Goal: Transaction & Acquisition: Register for event/course

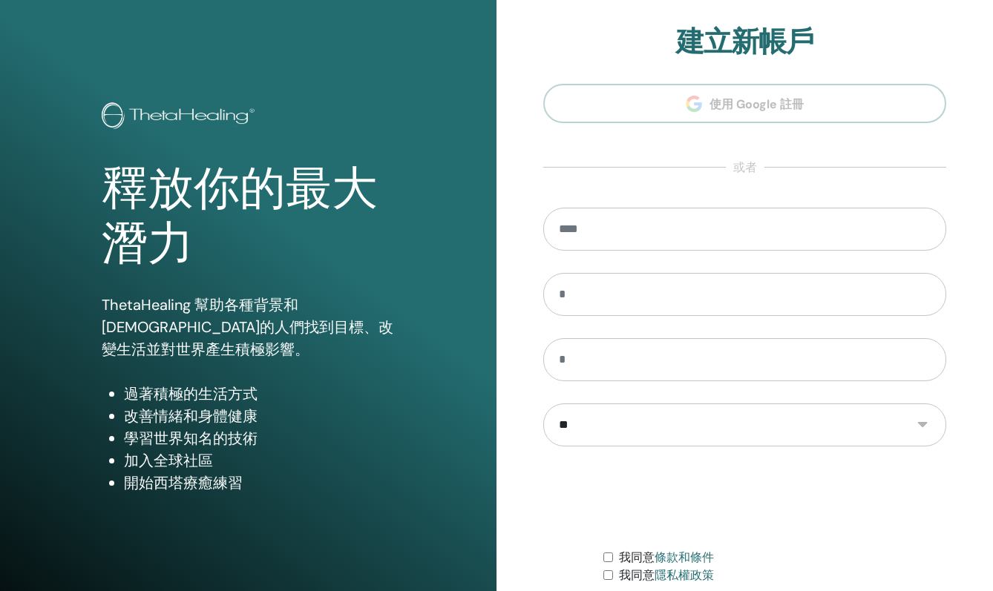
scroll to position [121, 0]
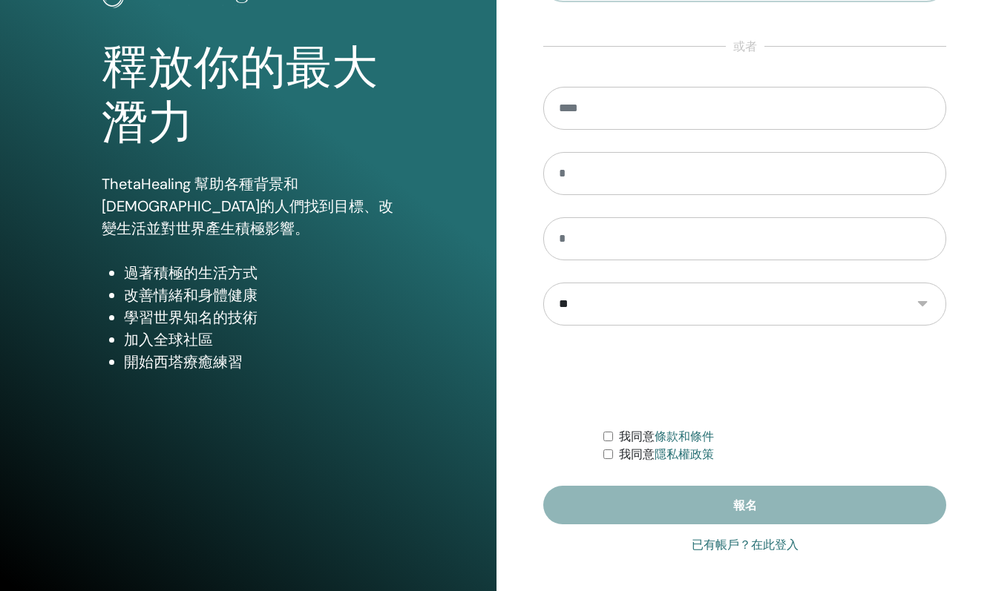
type input "**********"
click at [761, 550] on font "已有帳戶？在此登入" at bounding box center [744, 545] width 107 height 14
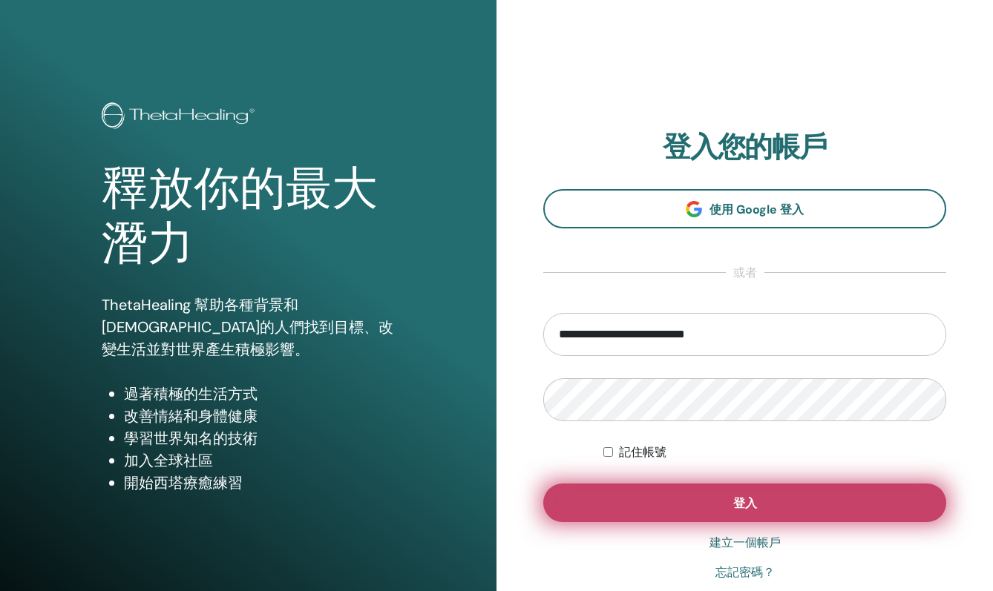
click at [780, 503] on button "登入" at bounding box center [744, 503] width 403 height 39
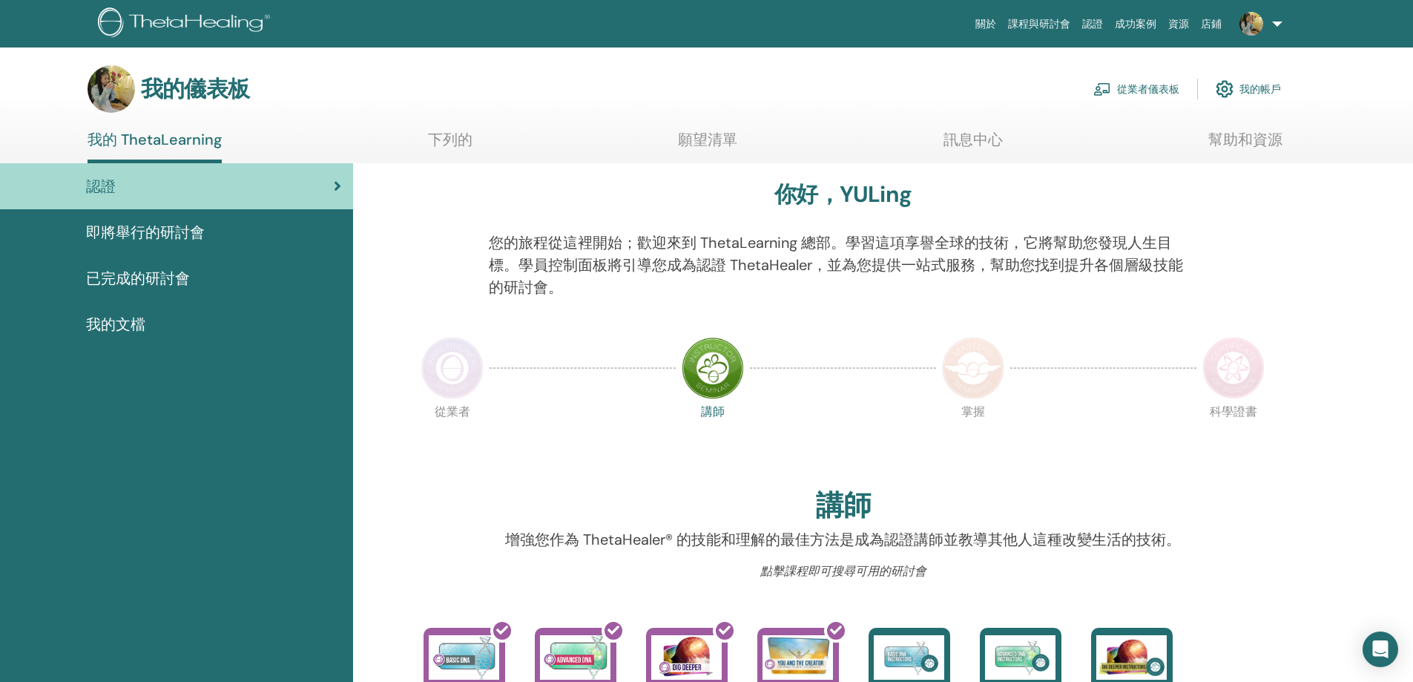
click at [186, 234] on font "即將舉行的研討會" at bounding box center [145, 232] width 119 height 19
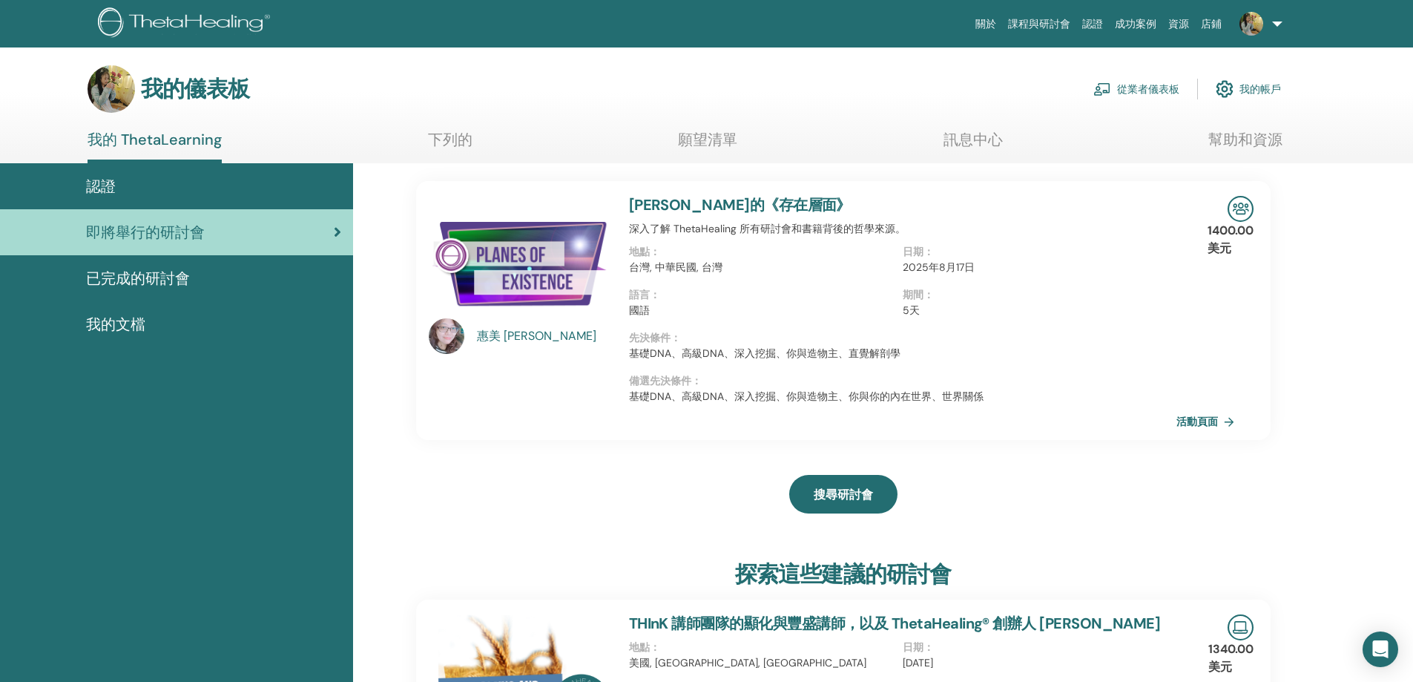
click at [688, 206] on font "林惠美的《存在層面》" at bounding box center [740, 204] width 222 height 19
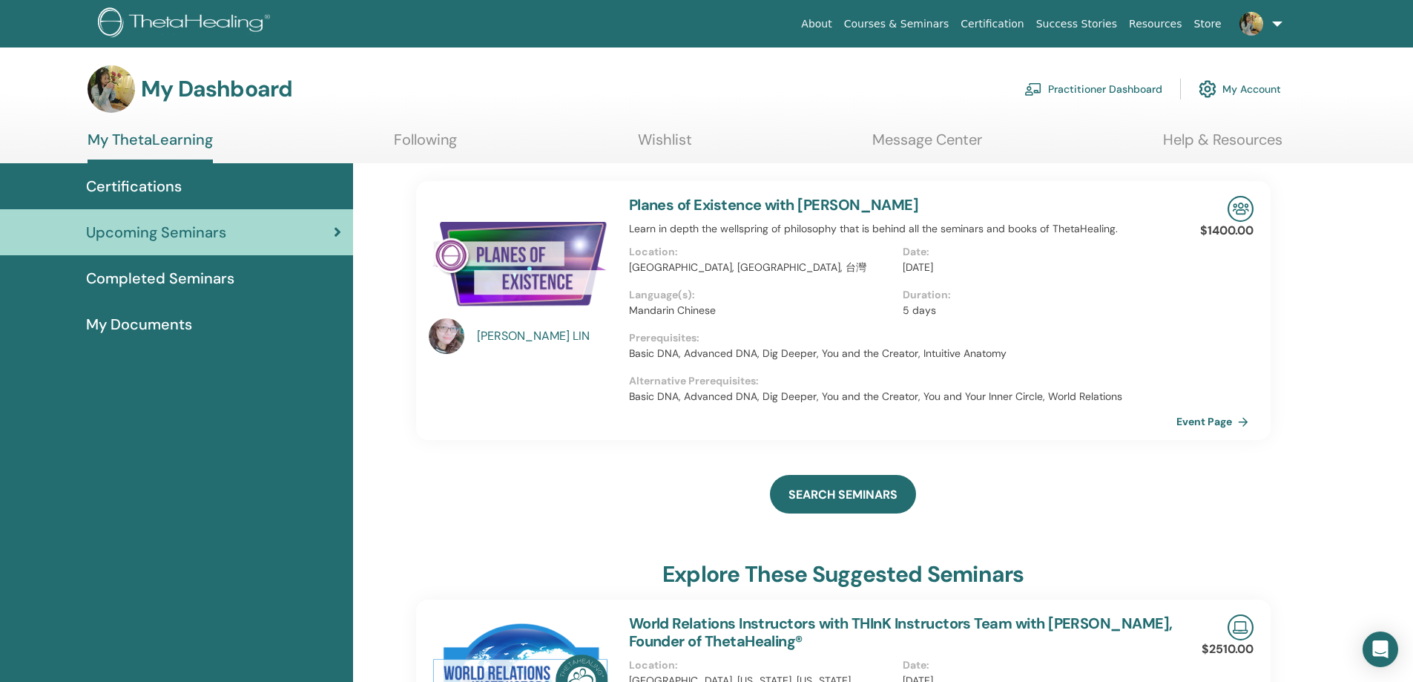
click at [513, 335] on div "[PERSON_NAME]" at bounding box center [545, 336] width 137 height 18
click at [505, 333] on div "[PERSON_NAME]" at bounding box center [545, 336] width 137 height 18
click at [463, 334] on img at bounding box center [447, 336] width 36 height 36
click at [538, 331] on div "HUI MEI LIN" at bounding box center [545, 336] width 137 height 18
drag, startPoint x: 534, startPoint y: 336, endPoint x: 254, endPoint y: 236, distance: 297.8
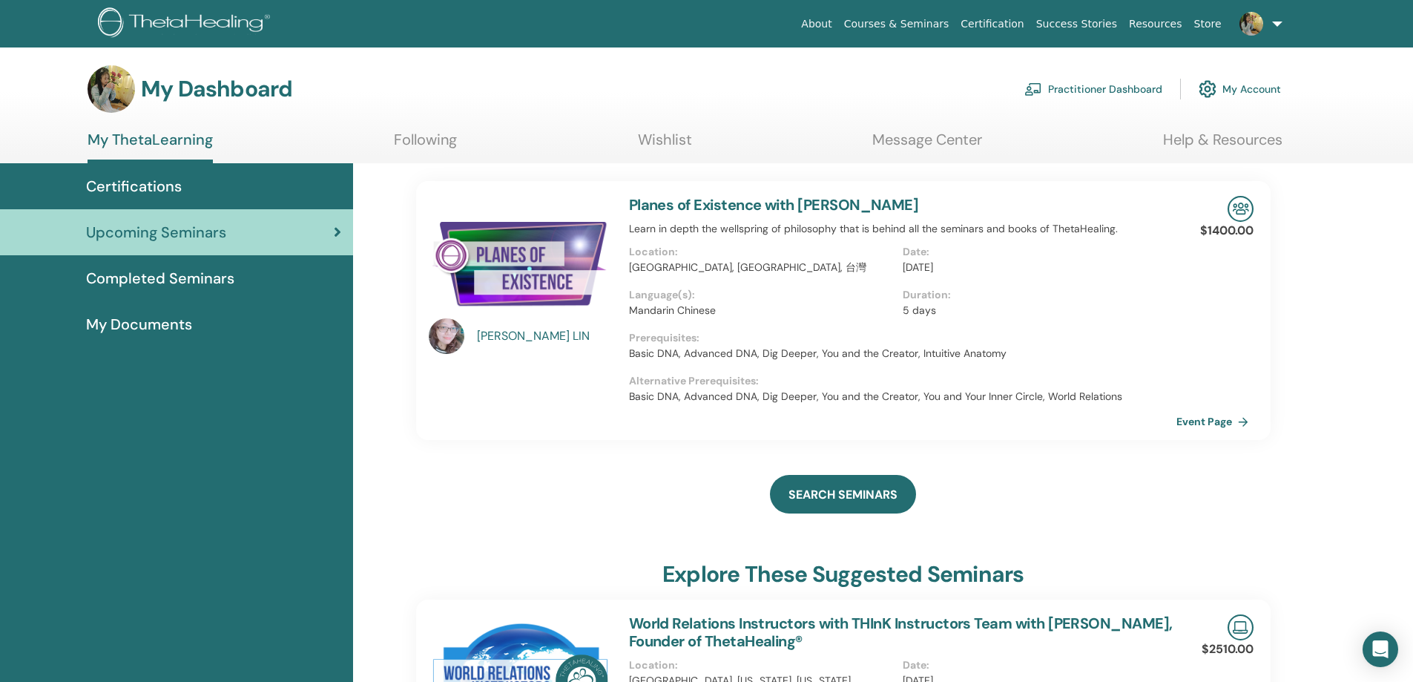
click at [254, 236] on div "Upcoming Seminars" at bounding box center [176, 232] width 329 height 22
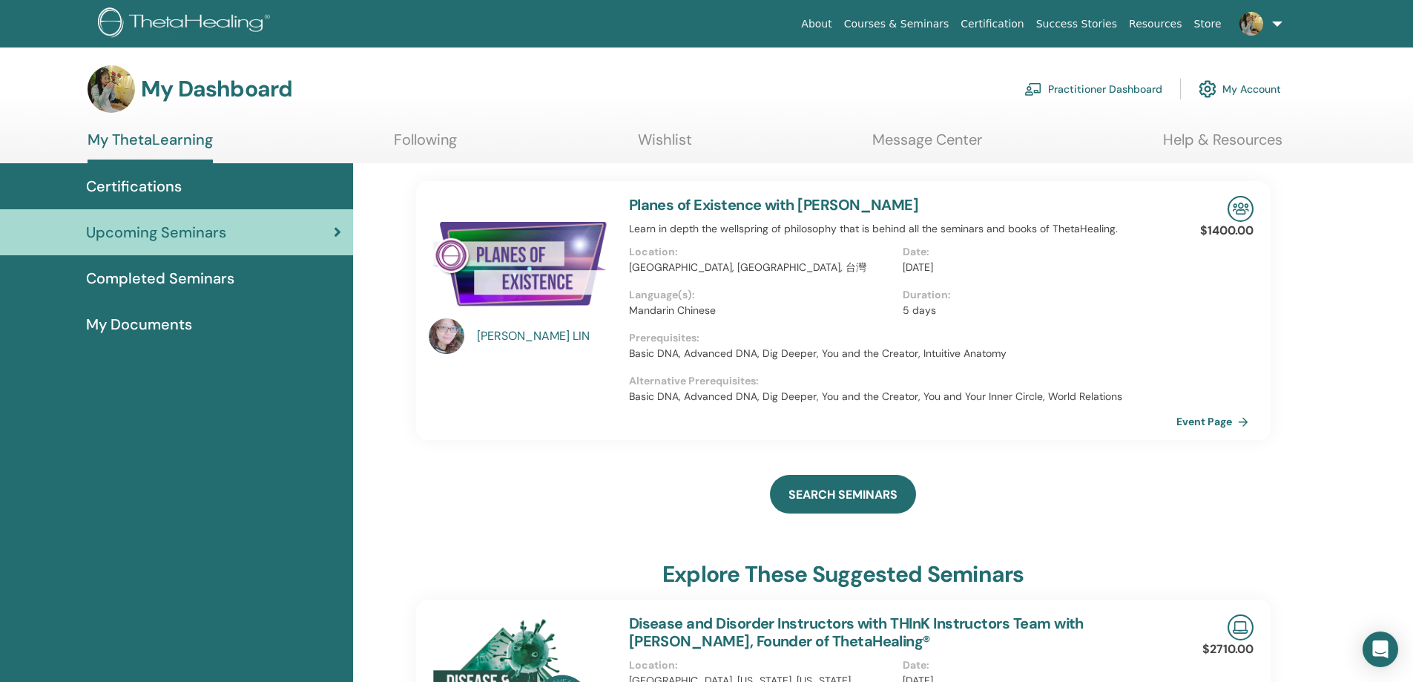
click at [453, 335] on img at bounding box center [447, 336] width 36 height 36
click at [447, 335] on img at bounding box center [447, 336] width 36 height 36
click at [515, 332] on div "[PERSON_NAME]" at bounding box center [545, 336] width 137 height 18
click at [211, 282] on span "Completed Seminars" at bounding box center [160, 278] width 148 height 22
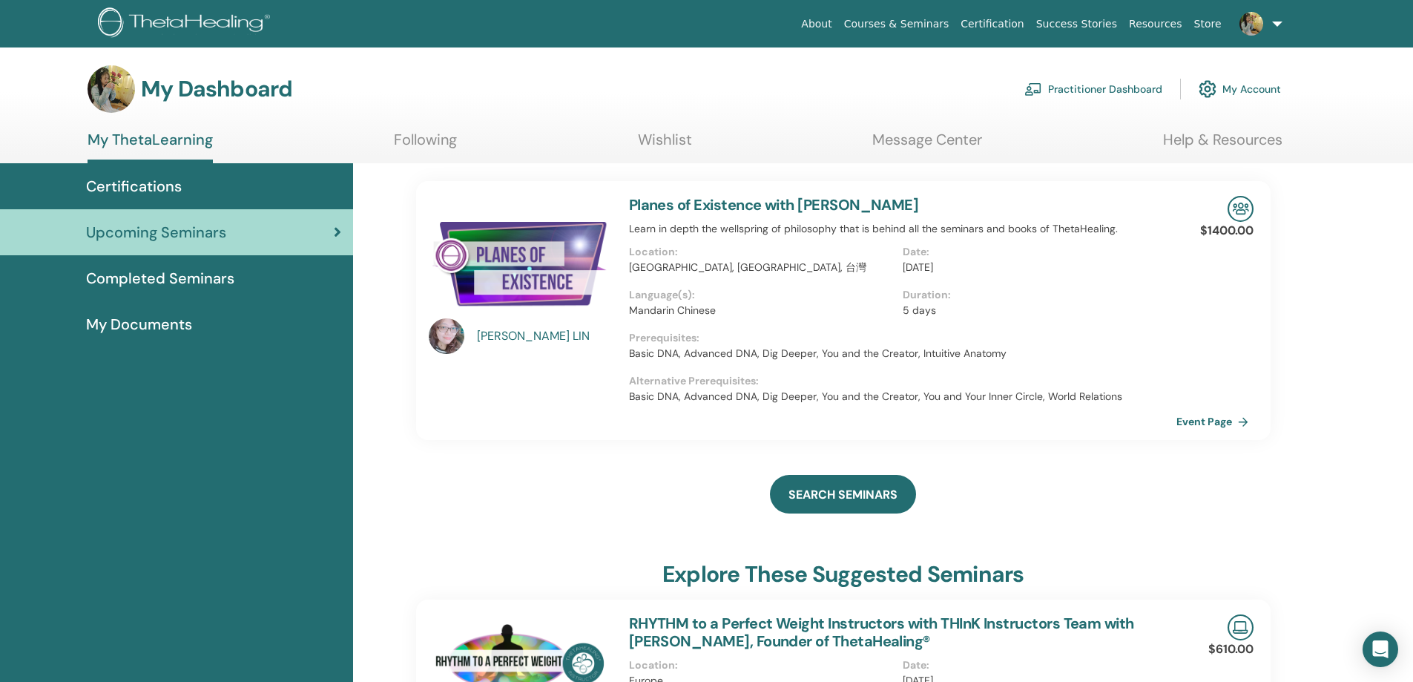
click at [225, 185] on div "Certifications" at bounding box center [176, 186] width 329 height 22
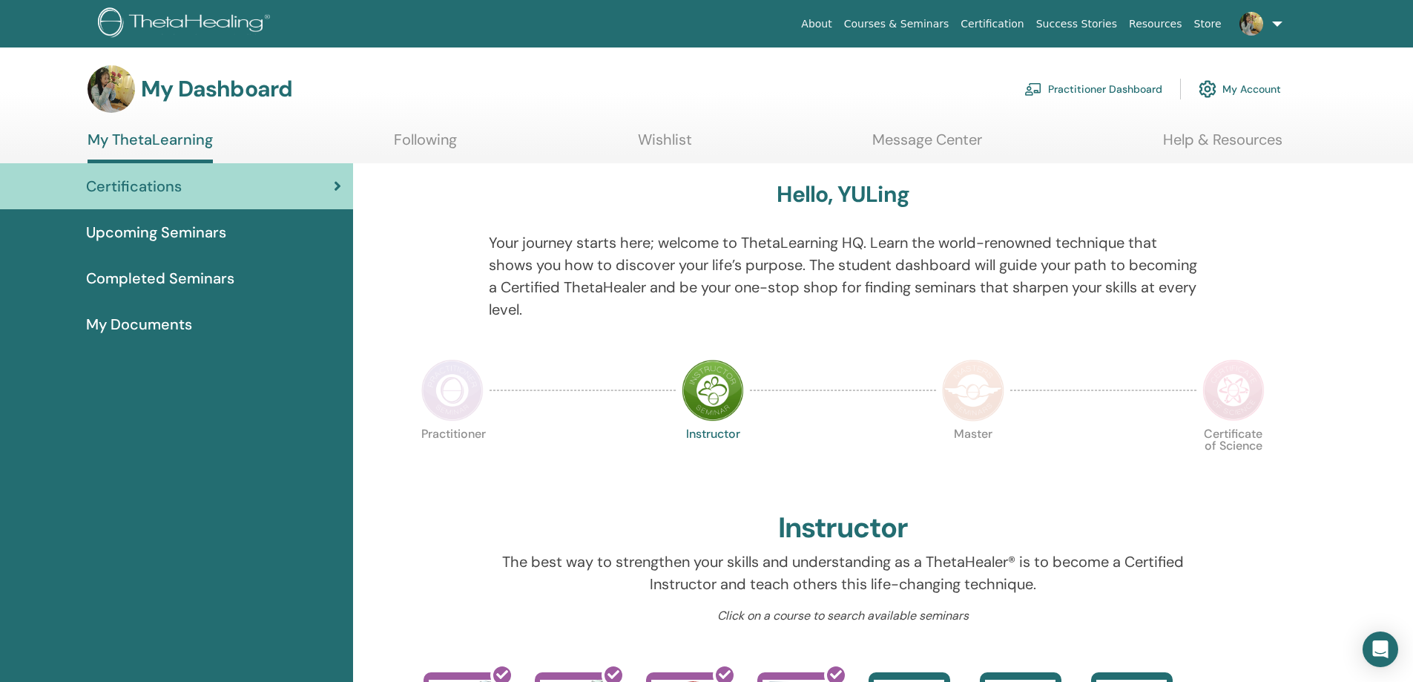
click at [468, 401] on img at bounding box center [452, 390] width 62 height 62
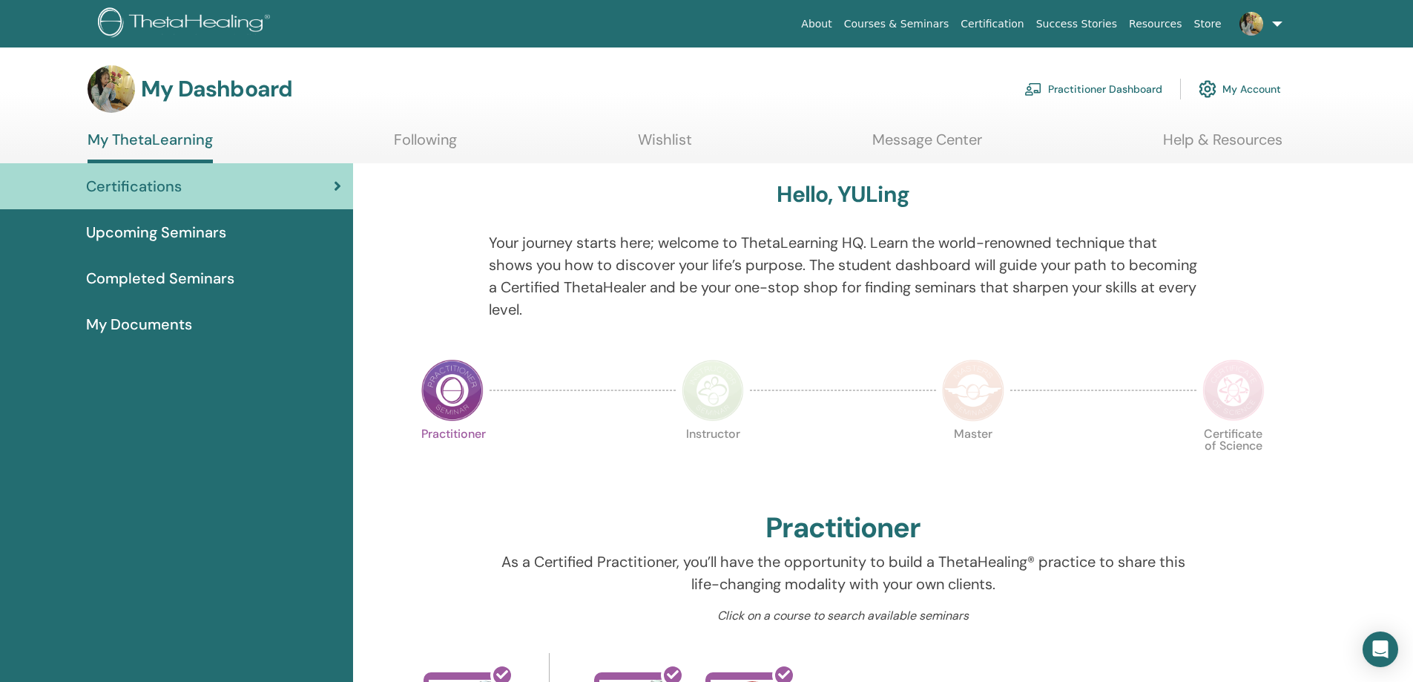
click at [254, 227] on div "Upcoming Seminars" at bounding box center [176, 232] width 329 height 22
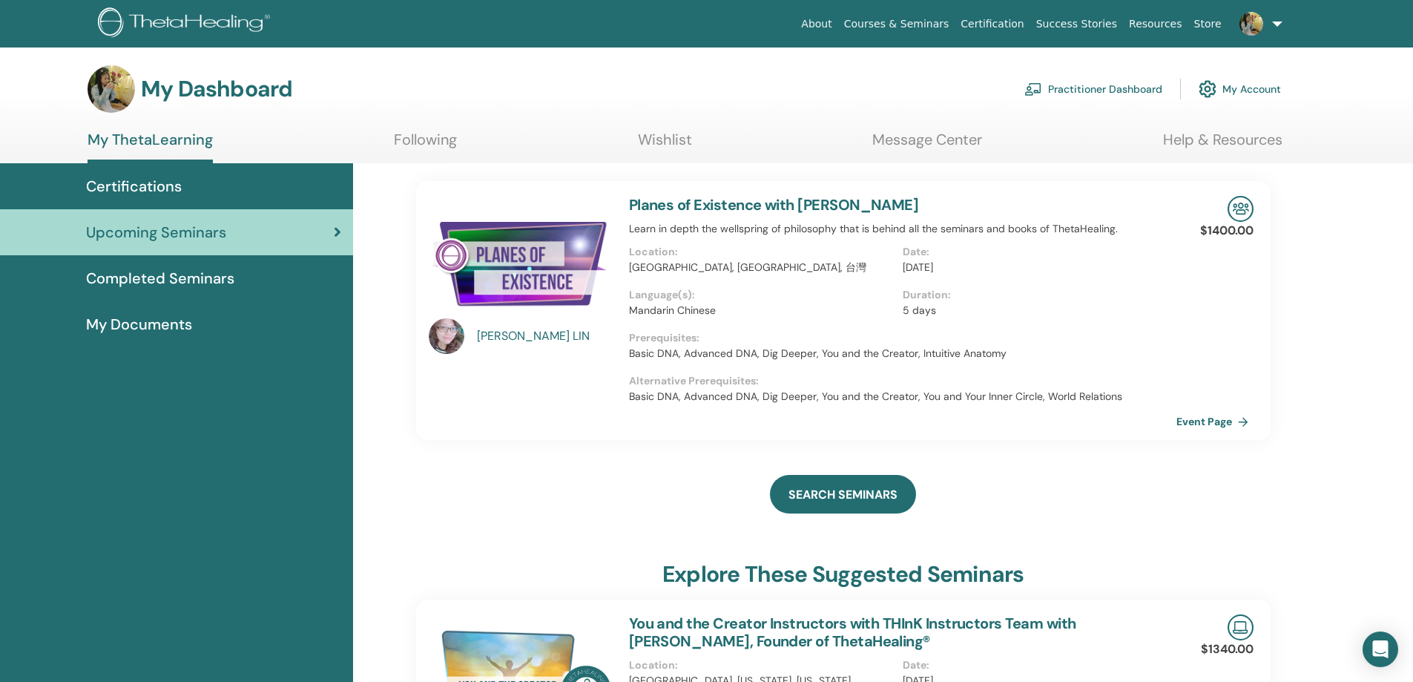
drag, startPoint x: 495, startPoint y: 332, endPoint x: 438, endPoint y: 326, distance: 56.6
click at [438, 326] on img at bounding box center [447, 336] width 36 height 36
click at [470, 335] on div at bounding box center [452, 336] width 46 height 36
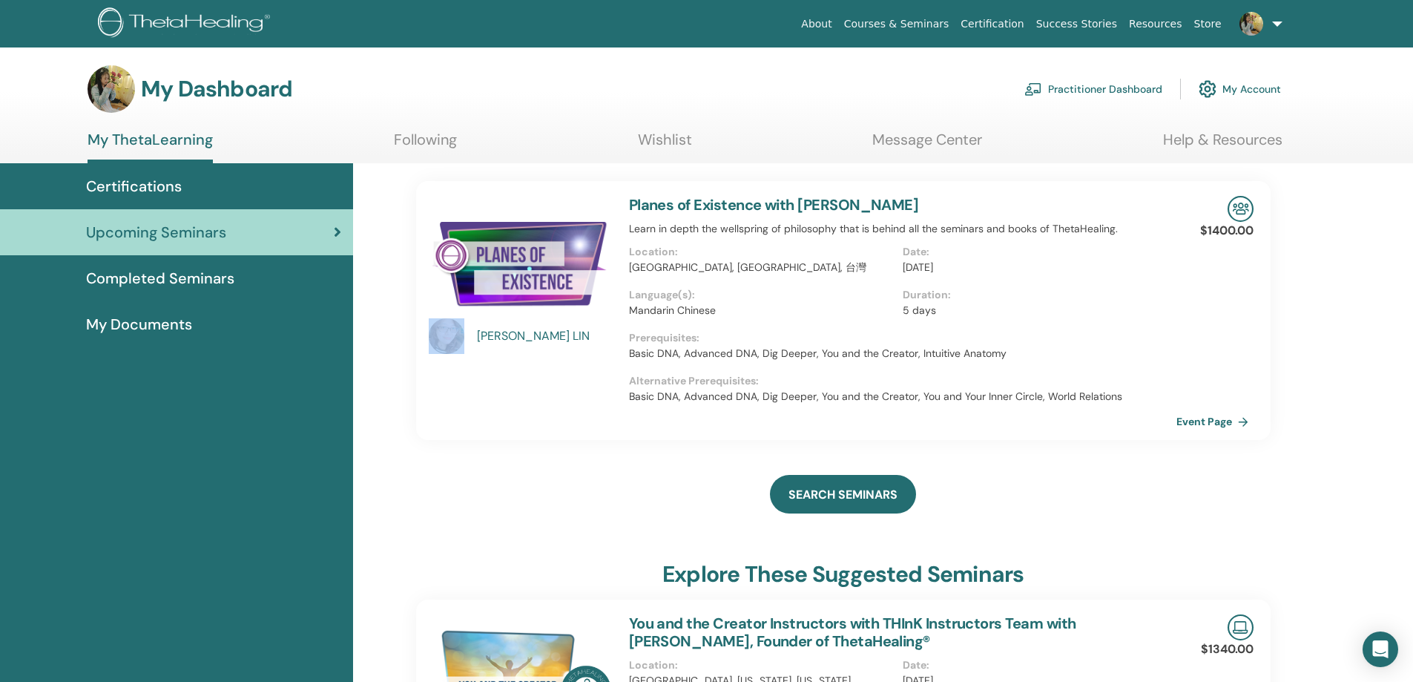
click at [490, 330] on div "HUI MEI LIN" at bounding box center [545, 336] width 137 height 18
click at [1207, 421] on link "Event Page" at bounding box center [1218, 421] width 78 height 22
click at [1232, 421] on link "Event Page" at bounding box center [1218, 421] width 78 height 22
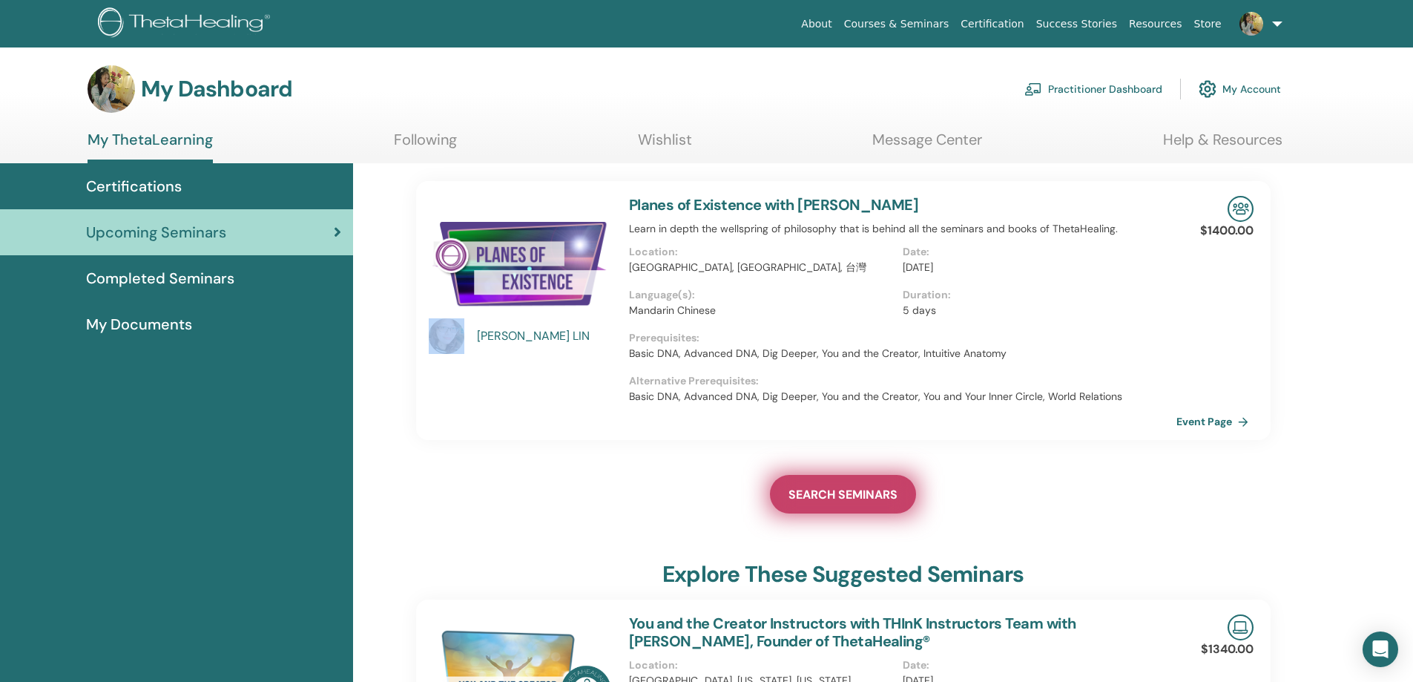
click at [835, 493] on span "SEARCH SEMINARS" at bounding box center [843, 495] width 109 height 16
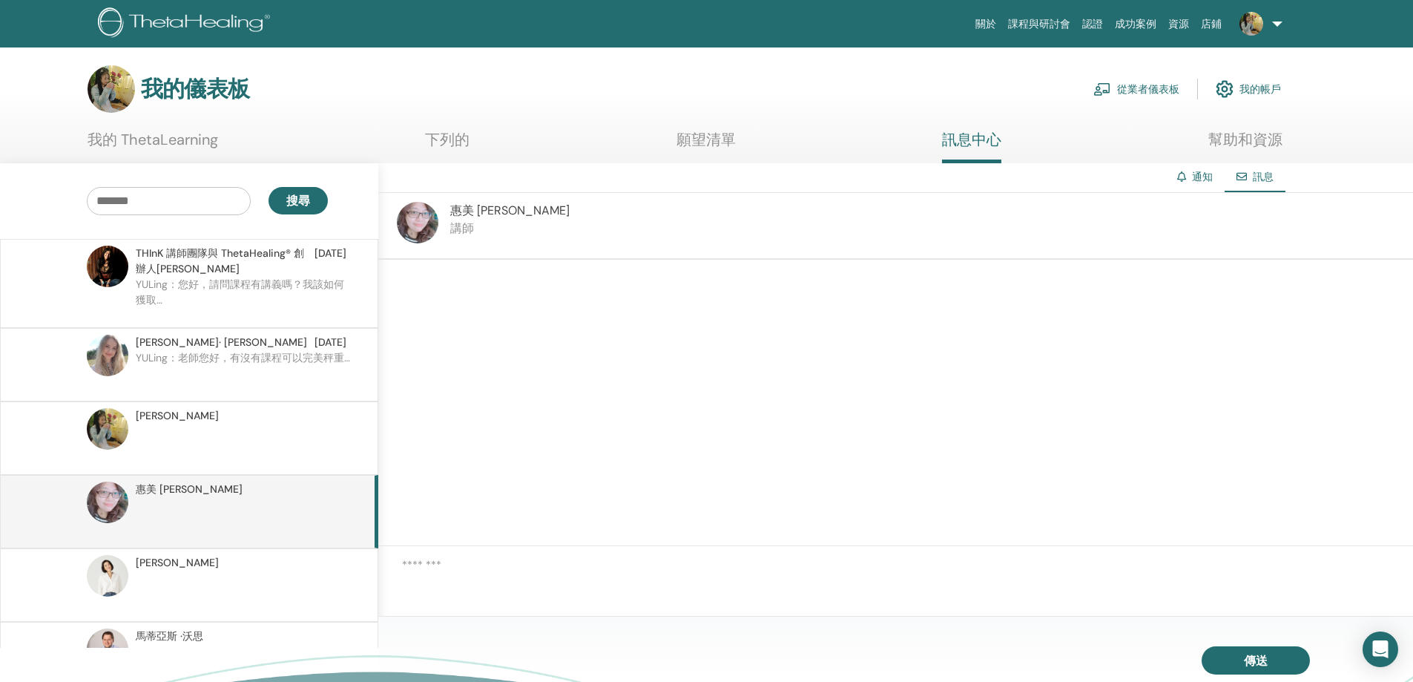
click at [430, 223] on img at bounding box center [418, 223] width 42 height 42
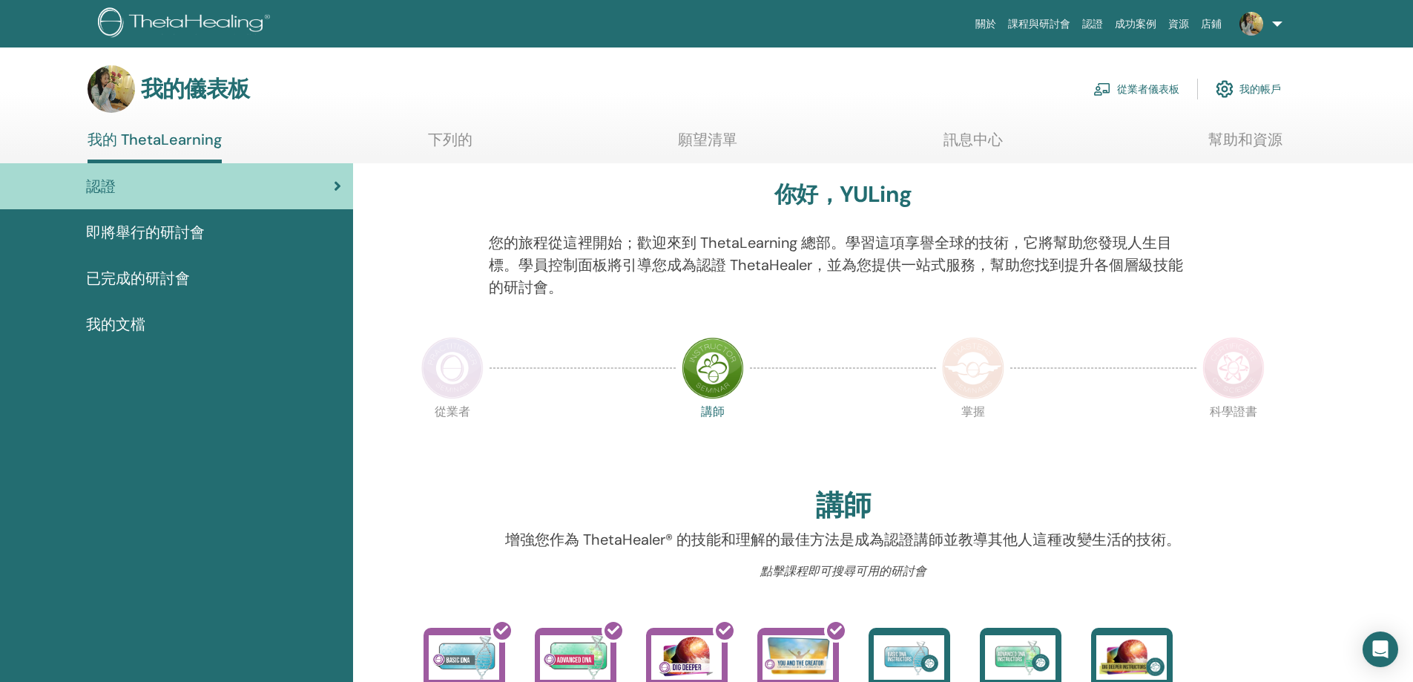
click at [198, 231] on font "即將舉行的研討會" at bounding box center [145, 232] width 119 height 19
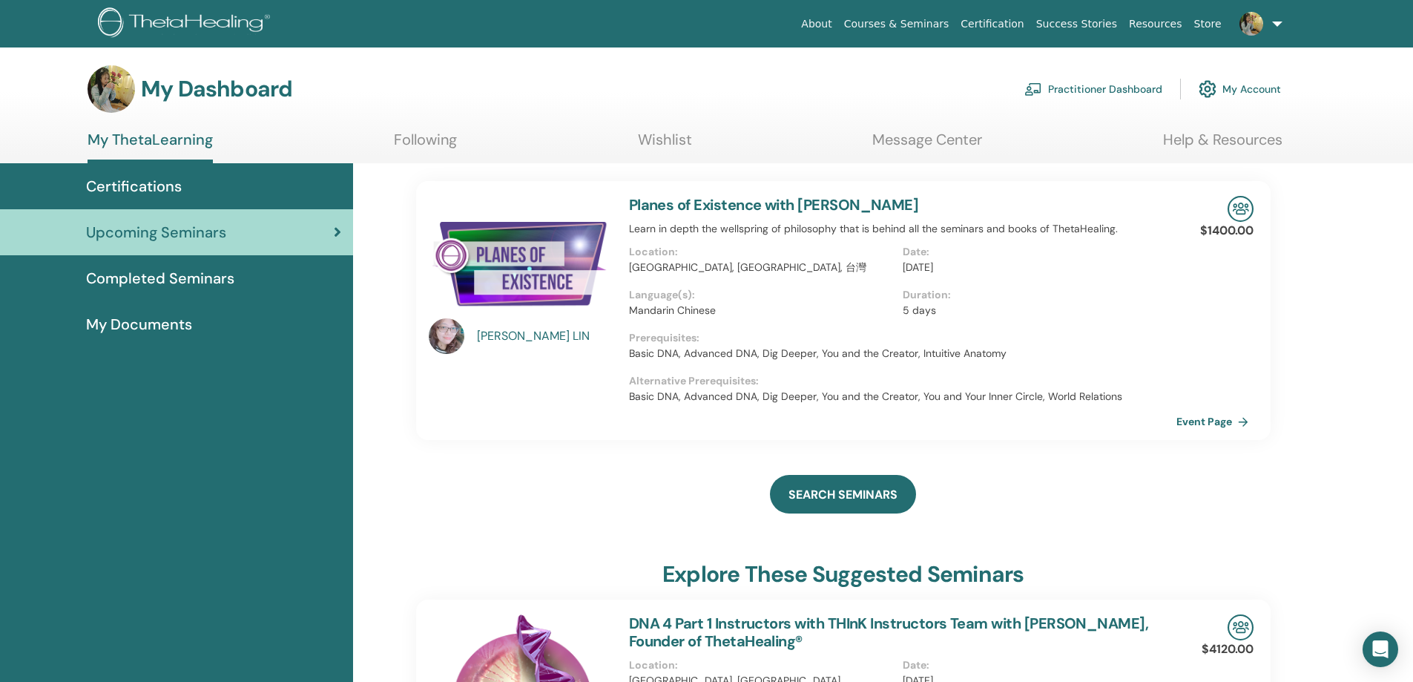
click at [507, 338] on div "HUI MEI LIN" at bounding box center [545, 336] width 137 height 18
click at [1205, 414] on link "Event Page" at bounding box center [1218, 421] width 78 height 22
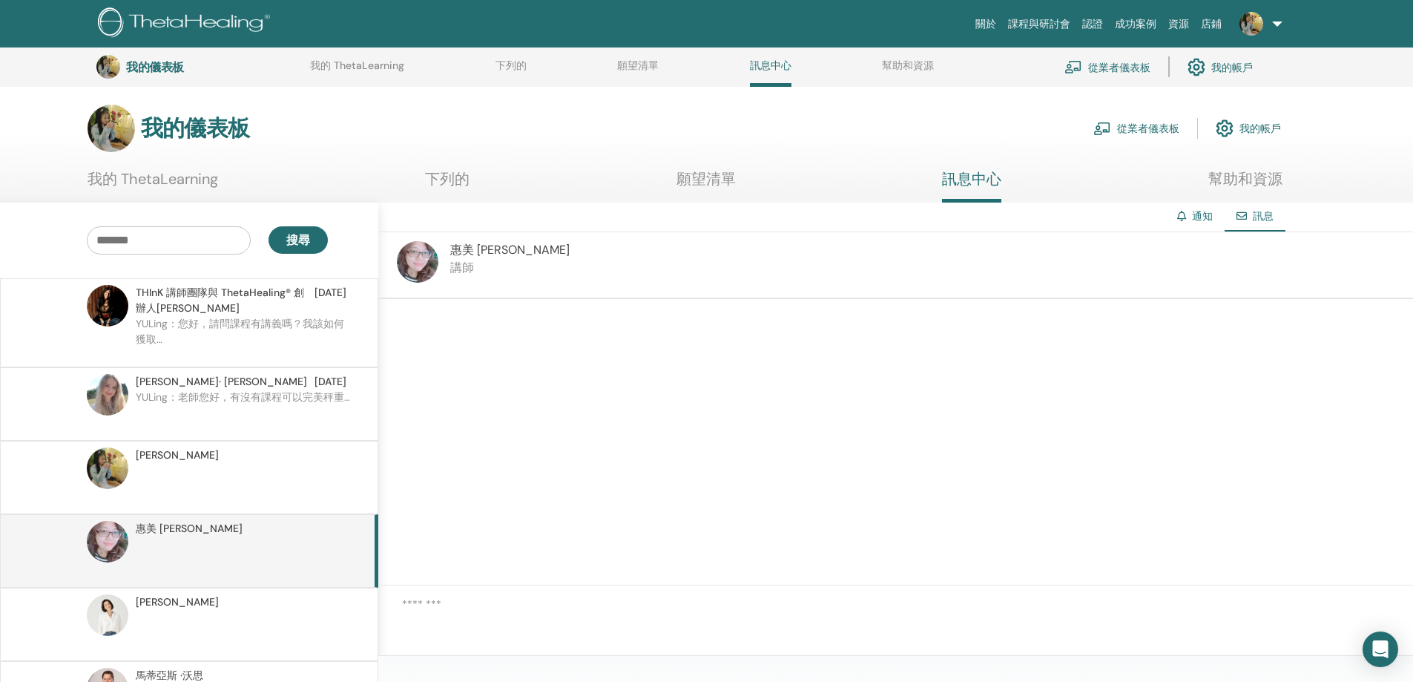
scroll to position [336, 0]
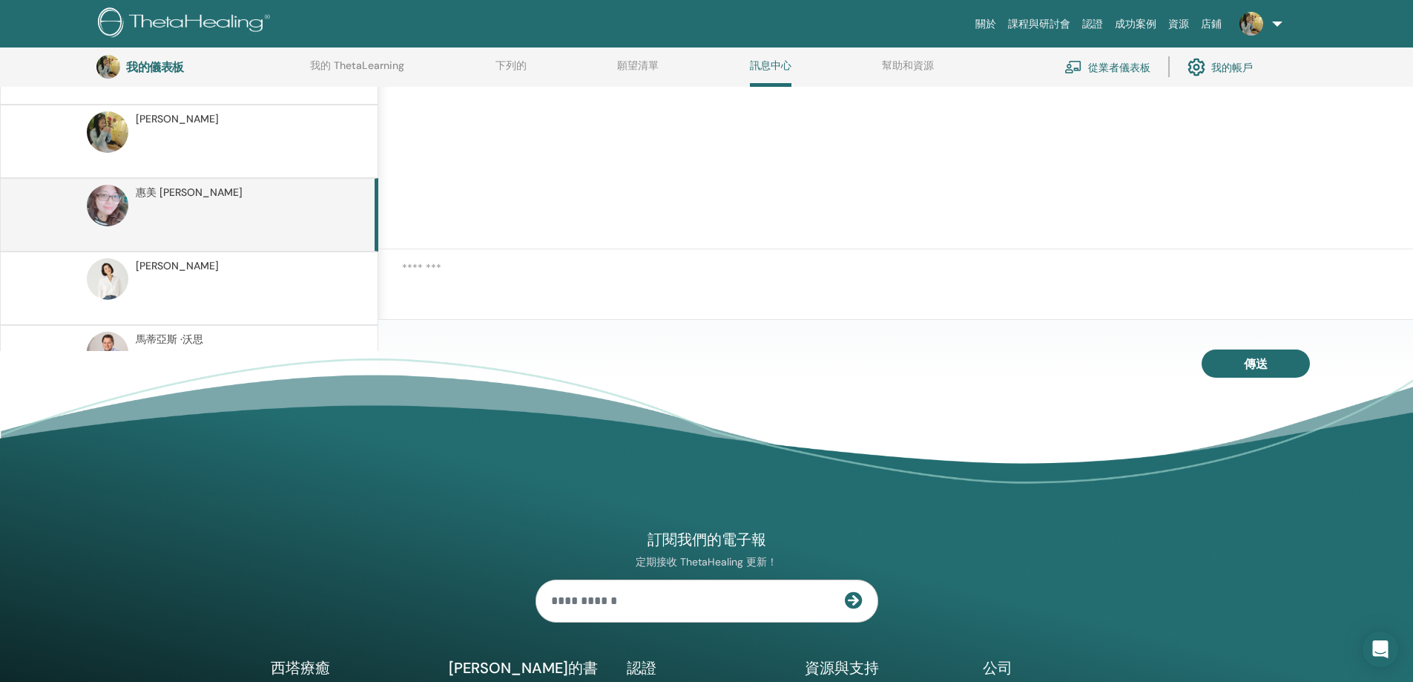
drag, startPoint x: 114, startPoint y: 197, endPoint x: 83, endPoint y: 220, distance: 38.7
click at [83, 220] on div "[PERSON_NAME]" at bounding box center [188, 215] width 362 height 60
drag, startPoint x: 83, startPoint y: 220, endPoint x: 93, endPoint y: 217, distance: 10.6
click at [89, 219] on div "[PERSON_NAME]" at bounding box center [188, 215] width 362 height 60
click at [94, 217] on img at bounding box center [108, 206] width 42 height 42
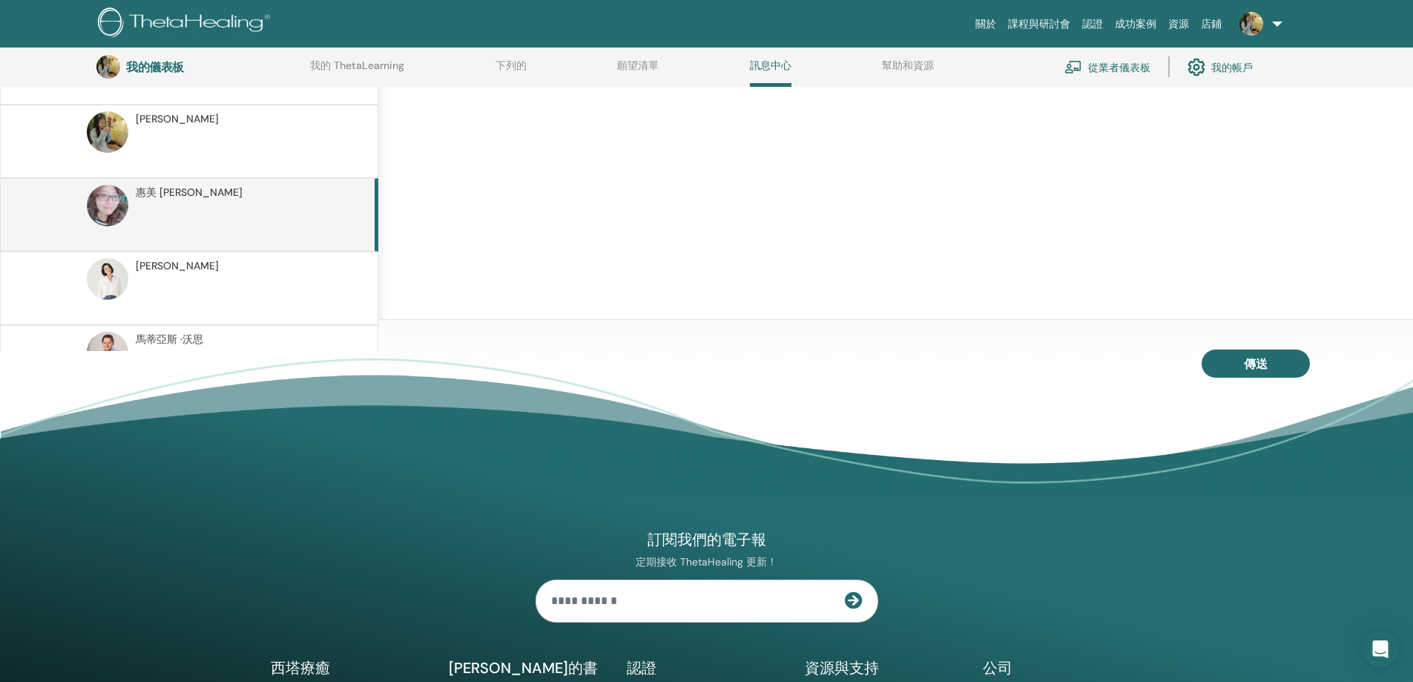
click at [94, 217] on img at bounding box center [108, 206] width 42 height 42
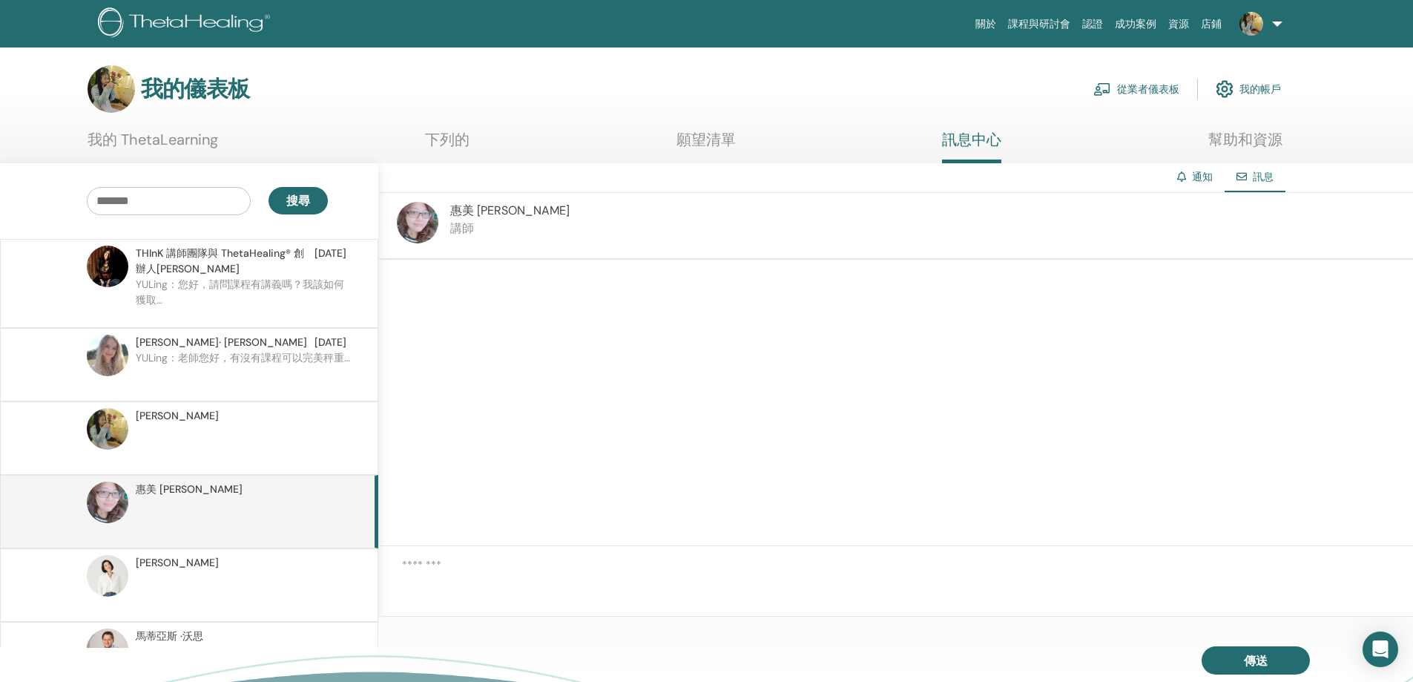
click at [456, 236] on p "講師" at bounding box center [509, 229] width 119 height 18
click at [1196, 172] on font "通知" at bounding box center [1202, 176] width 21 height 13
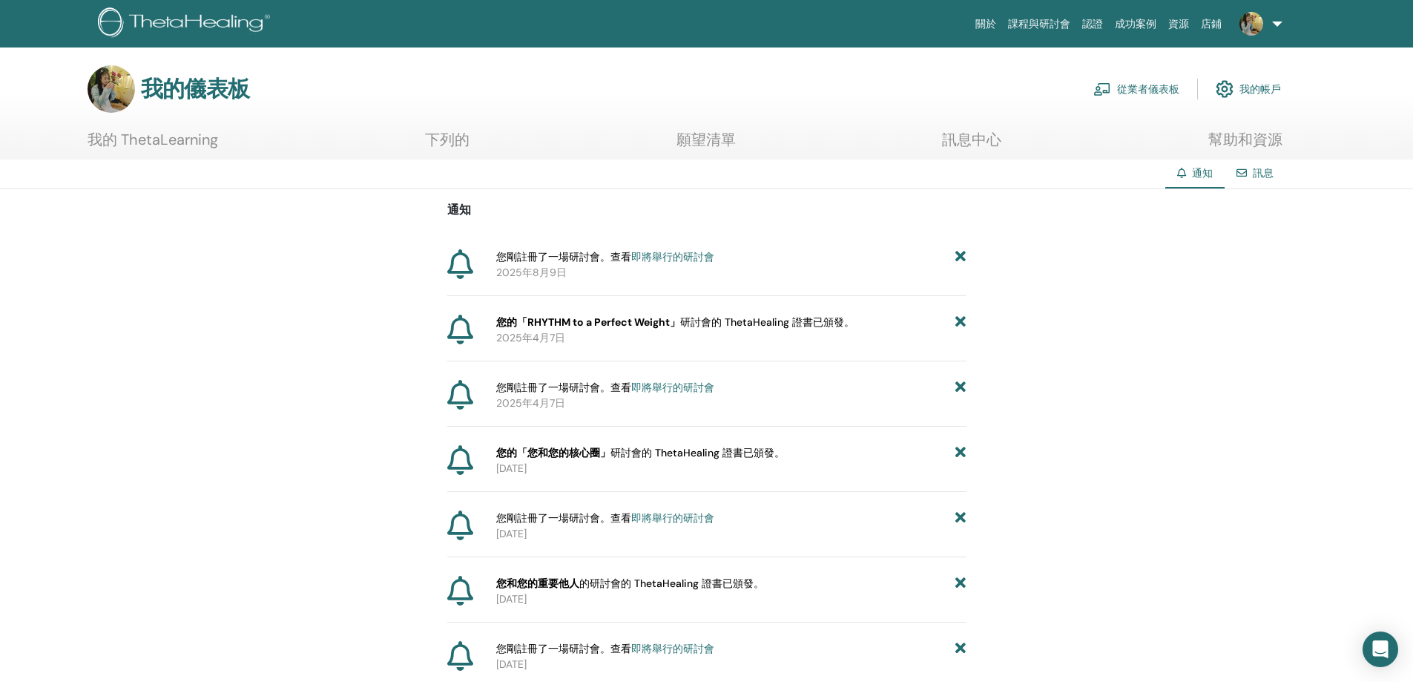
click at [693, 258] on font "即將舉行的研討會" at bounding box center [672, 256] width 83 height 13
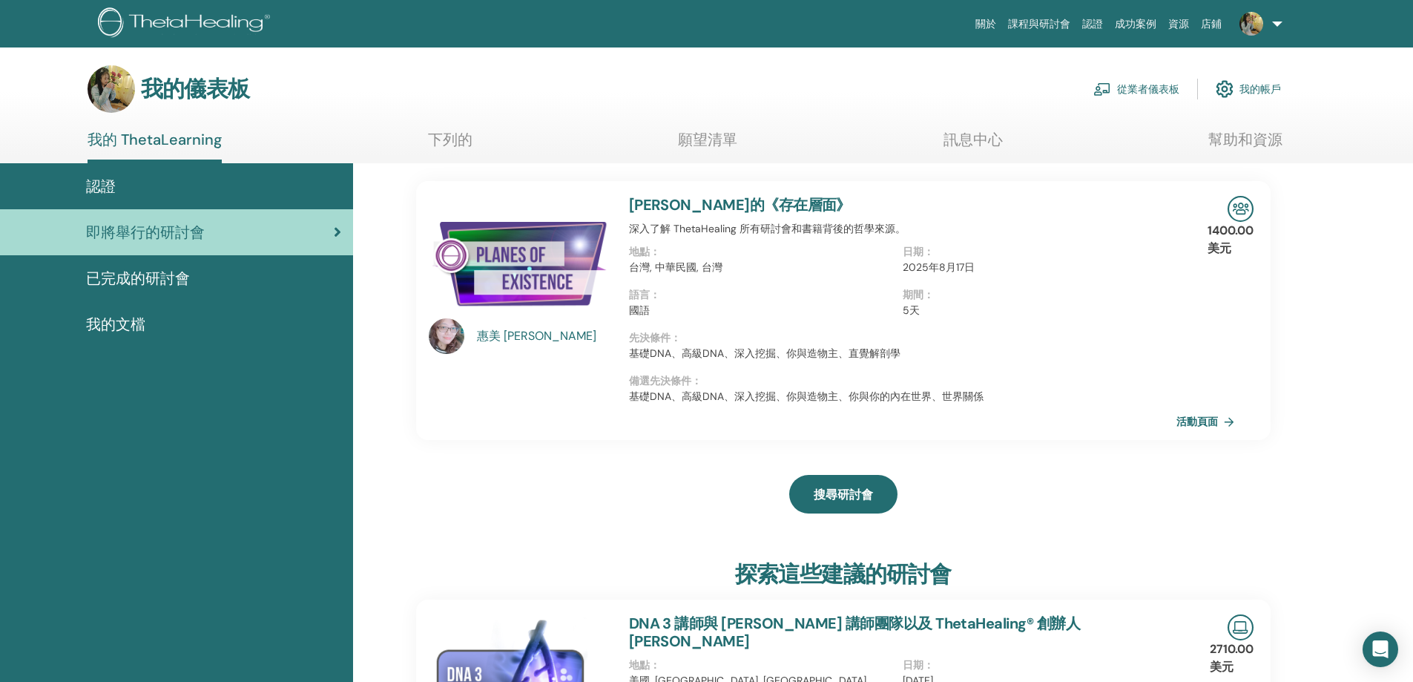
click at [505, 340] on font "[PERSON_NAME]" at bounding box center [550, 336] width 93 height 16
click at [501, 331] on div "惠美 琳" at bounding box center [545, 336] width 137 height 18
click at [502, 331] on div "惠美 琳" at bounding box center [545, 336] width 137 height 18
click at [1209, 415] on font "活動頁面" at bounding box center [1200, 421] width 42 height 13
